Goal: Task Accomplishment & Management: Manage account settings

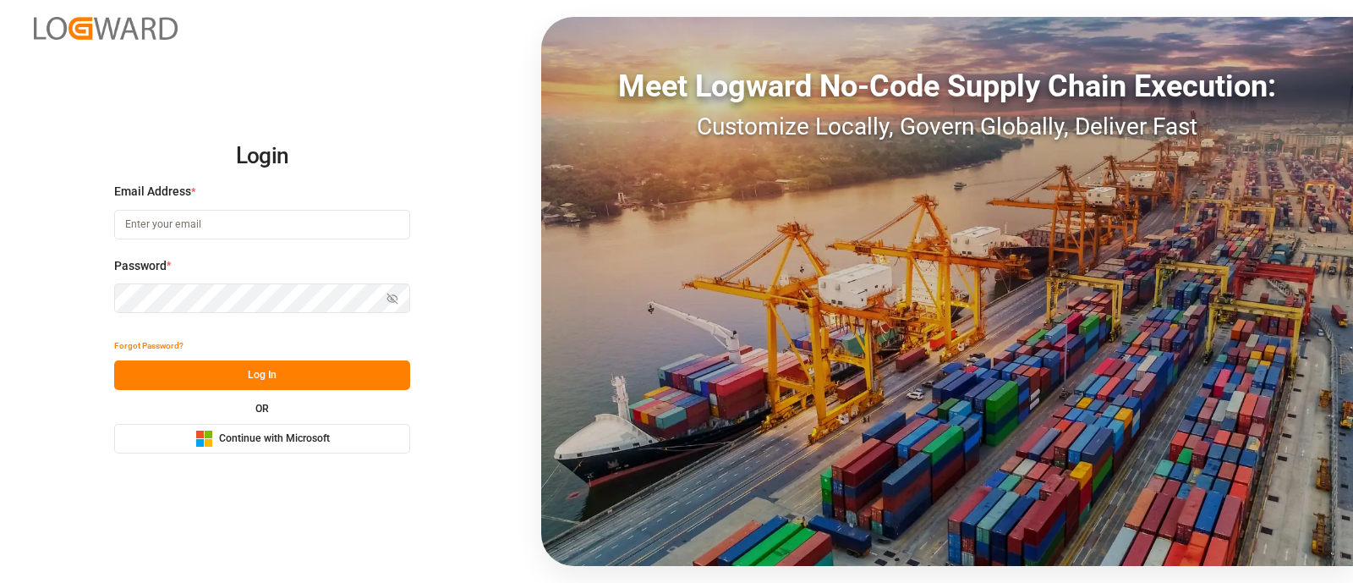
click at [298, 447] on button "Microsoft Logo Continue with Microsoft" at bounding box center [262, 439] width 296 height 30
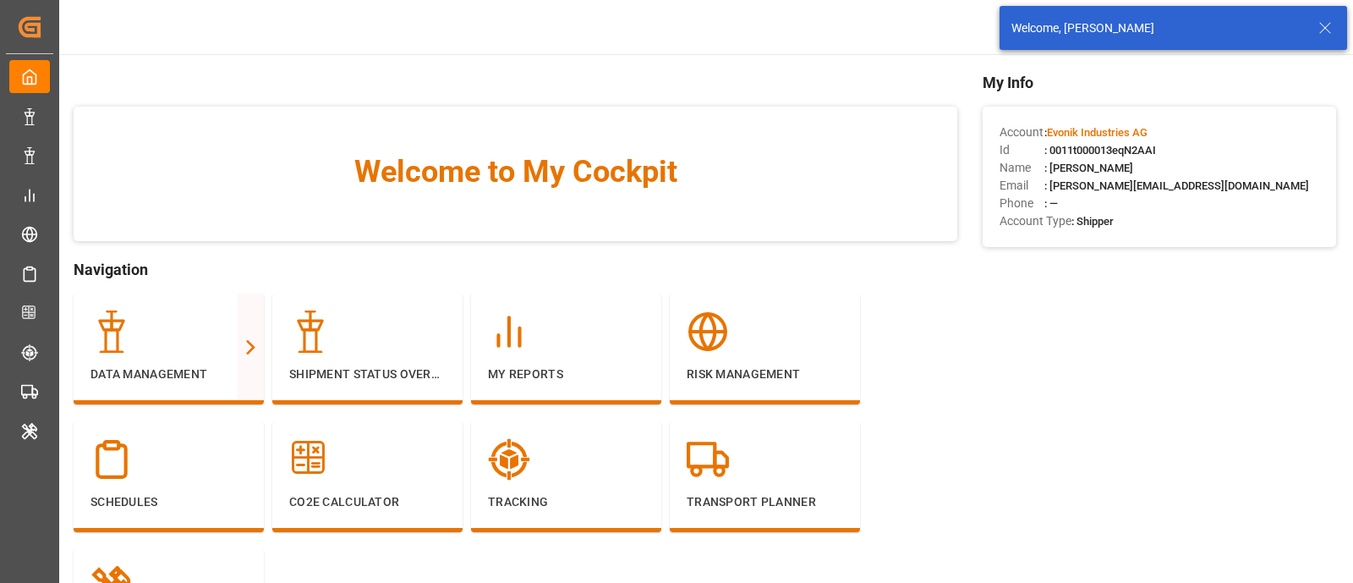
click at [1324, 28] on line at bounding box center [1325, 28] width 10 height 10
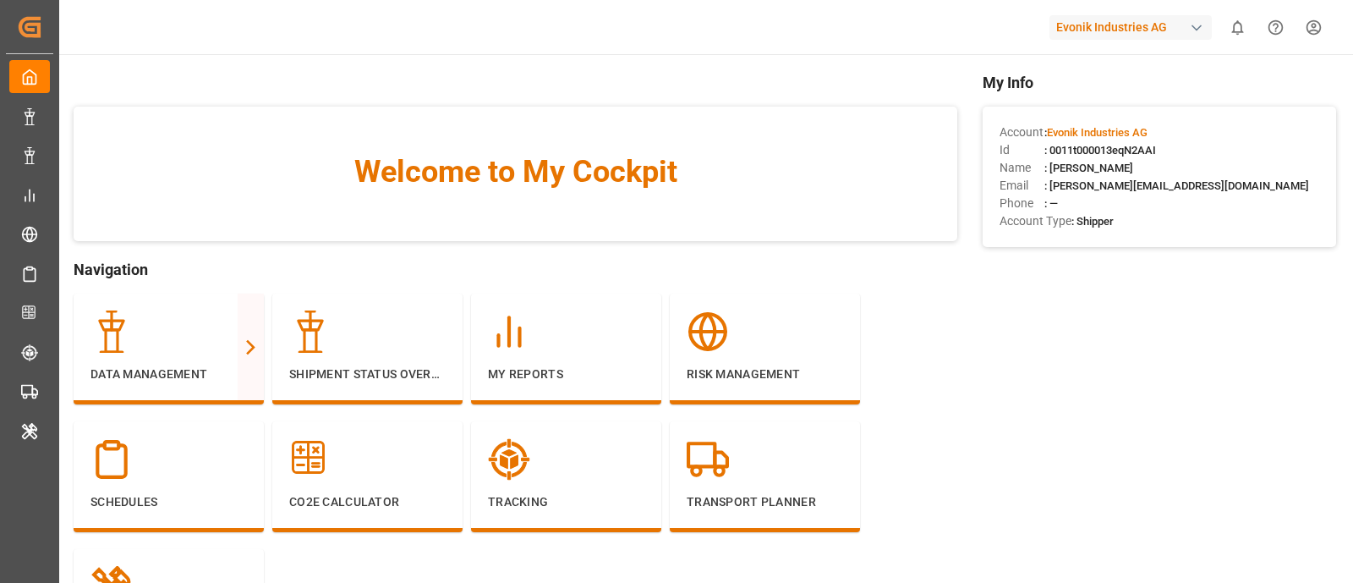
click at [1193, 32] on div "button" at bounding box center [1196, 27] width 17 height 17
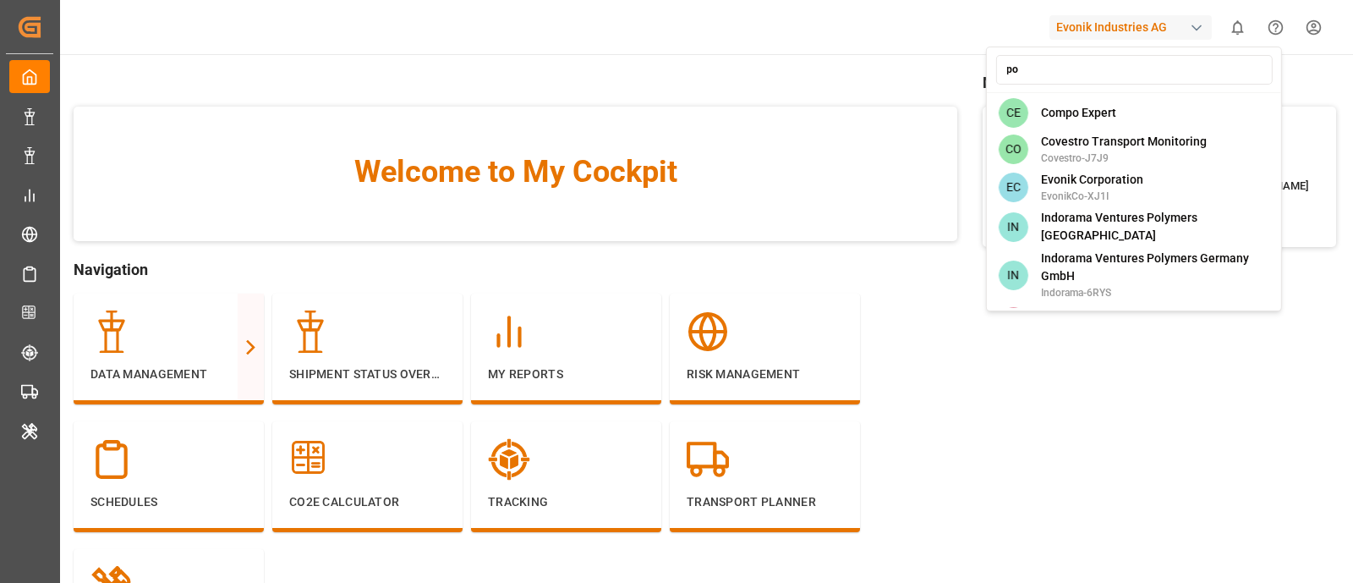
type input "poc"
